Goal: Communication & Community: Ask a question

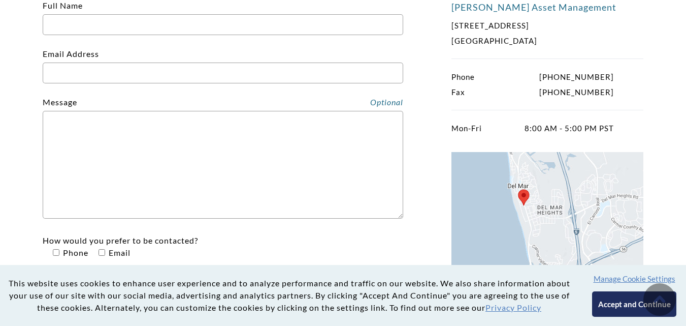
scroll to position [237, 0]
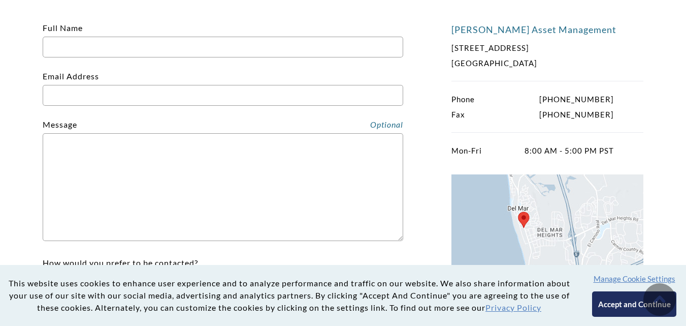
drag, startPoint x: 93, startPoint y: 50, endPoint x: 97, endPoint y: 57, distance: 7.9
click at [95, 54] on input "Full Name" at bounding box center [223, 47] width 361 height 21
type input "[PERSON_NAME]"
type input "[EMAIL_ADDRESS][DOMAIN_NAME]"
type input "7603302442"
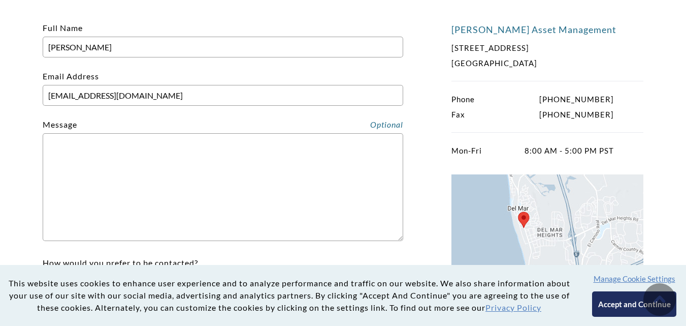
drag, startPoint x: 131, startPoint y: 197, endPoint x: 96, endPoint y: 194, distance: 34.6
click at [131, 198] on textarea "Contact form" at bounding box center [223, 187] width 361 height 108
paste textarea "I work with a local cleaning company and would love to give you a professional …"
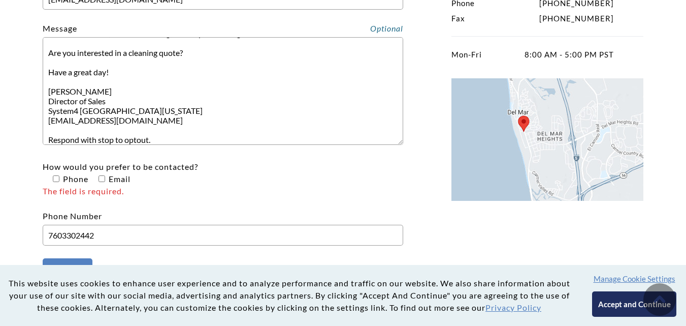
scroll to position [356, 0]
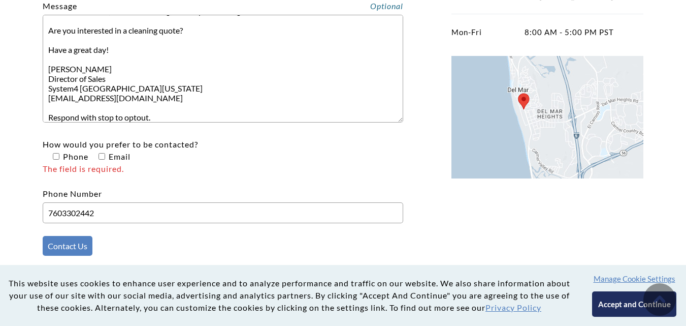
type textarea "I work with a local cleaning company and would love to give you a professional …"
click at [103, 157] on input"] "How would you prefer to be contacted? Phone Email The field is required." at bounding box center [102, 156] width 7 height 7
checkbox input"] "true"
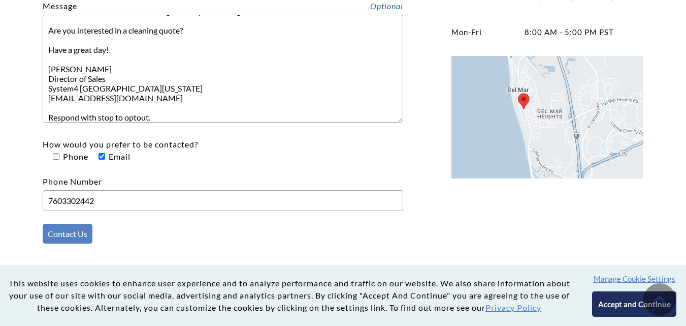
click at [104, 106] on textarea "I work with a local cleaning company and would love to give you a professional …" at bounding box center [223, 69] width 361 height 108
click at [73, 234] on input "Contact Us" at bounding box center [68, 233] width 50 height 20
